Goal: Understand process/instructions

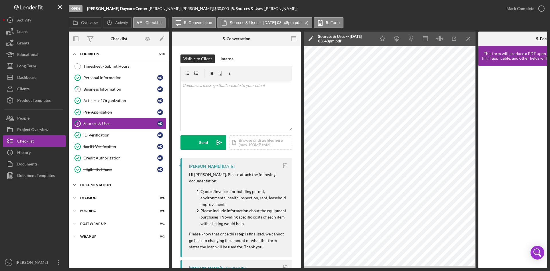
click at [73, 183] on icon "Icon/Expander" at bounding box center [74, 184] width 11 height 11
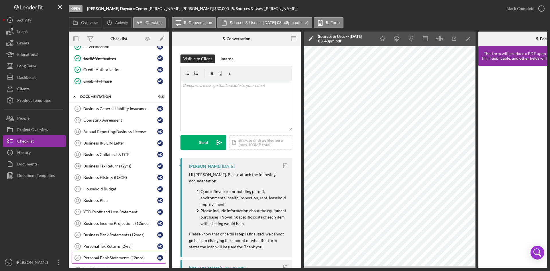
scroll to position [86, 0]
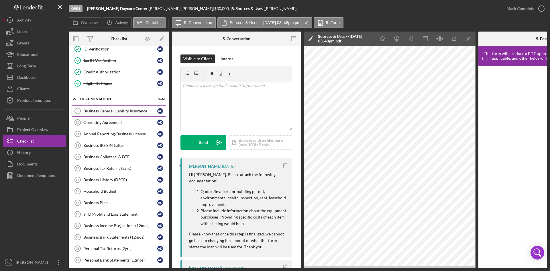
click at [127, 112] on div "Business General Liability Insurance" at bounding box center [120, 111] width 74 height 5
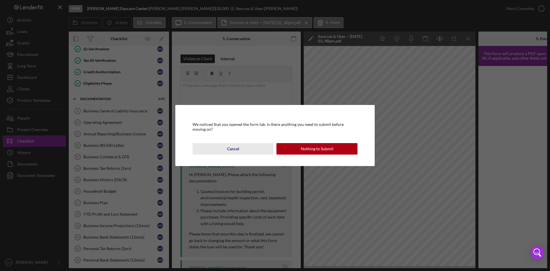
click at [220, 150] on button "Cancel" at bounding box center [233, 148] width 81 height 11
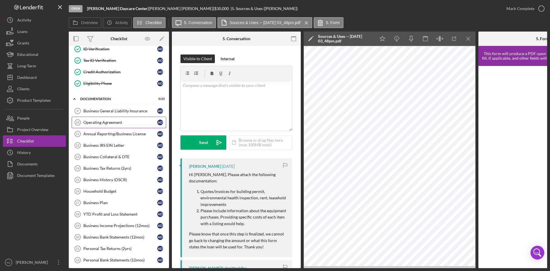
click at [94, 122] on div "Operating Agreement" at bounding box center [120, 122] width 74 height 5
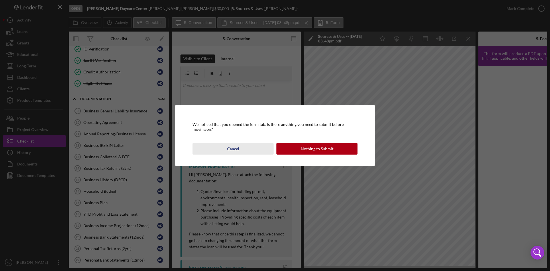
click at [248, 148] on button "Cancel" at bounding box center [233, 148] width 81 height 11
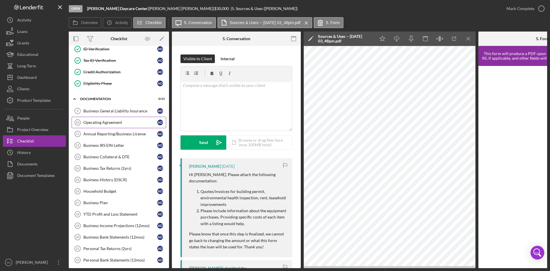
click at [137, 123] on div "Operating Agreement" at bounding box center [120, 122] width 74 height 5
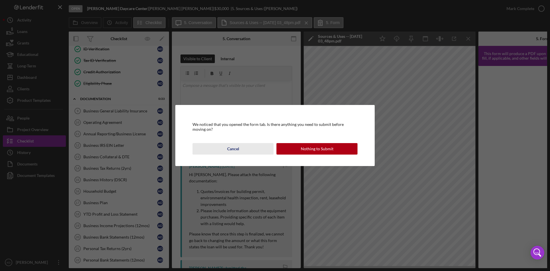
click at [228, 146] on div "Cancel" at bounding box center [233, 148] width 12 height 11
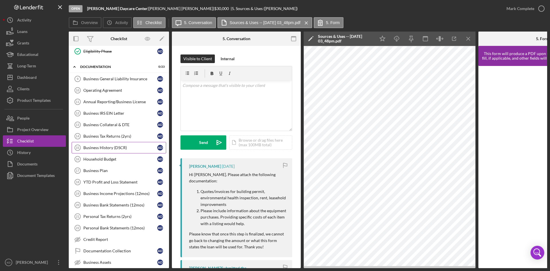
scroll to position [127, 0]
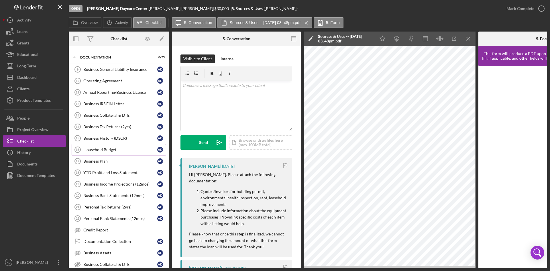
click at [126, 150] on div "Household Budget" at bounding box center [120, 149] width 74 height 5
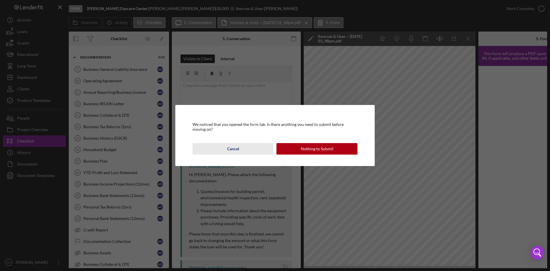
click at [242, 150] on button "Cancel" at bounding box center [233, 148] width 81 height 11
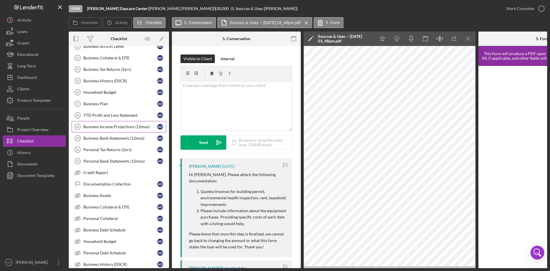
scroll to position [246, 0]
